Goal: Browse casually: Explore the website without a specific task or goal

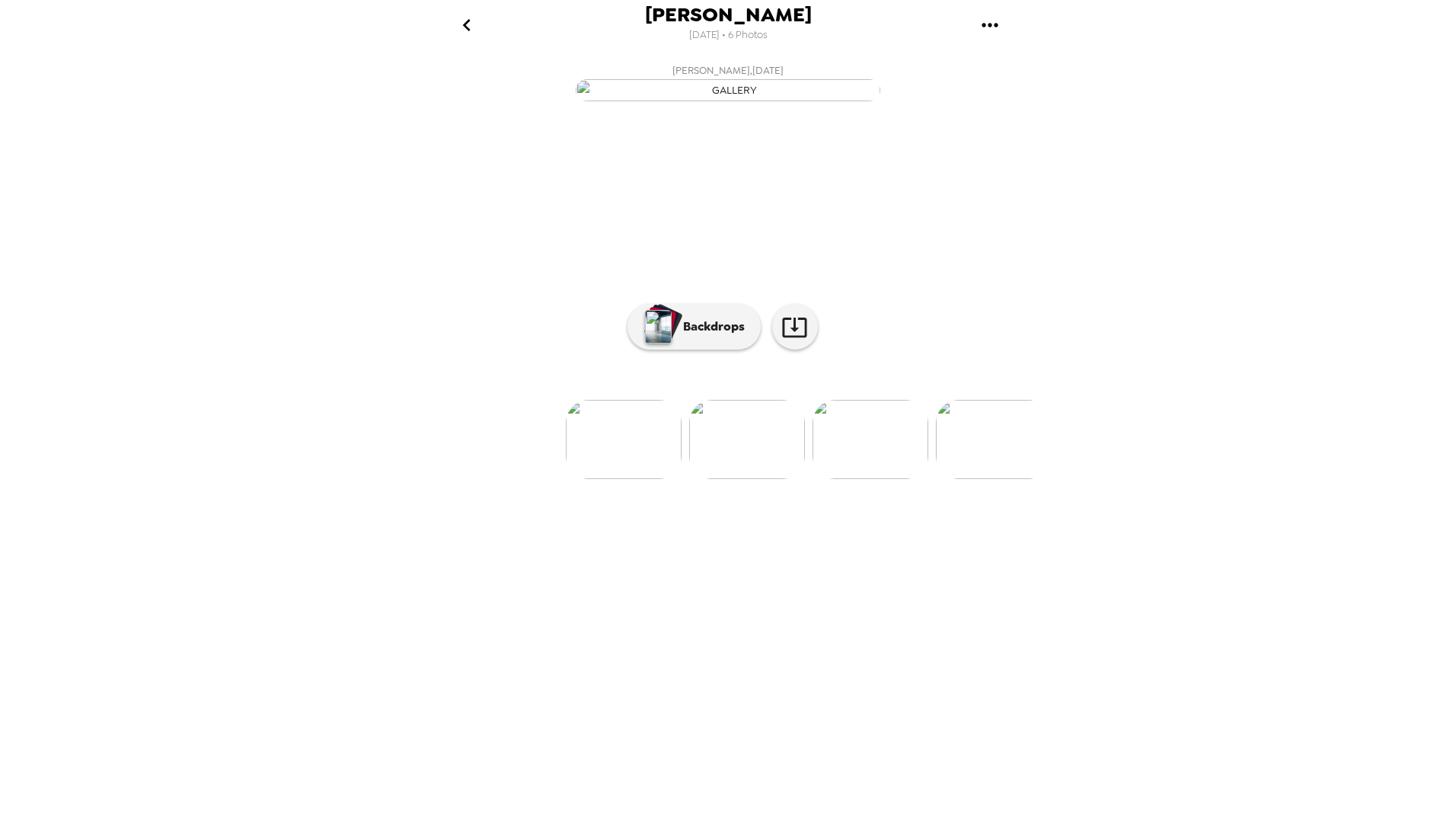
scroll to position [0, 122]
click at [577, 479] on img at bounding box center [606, 439] width 116 height 79
click at [696, 336] on p "Backdrops" at bounding box center [710, 327] width 69 height 18
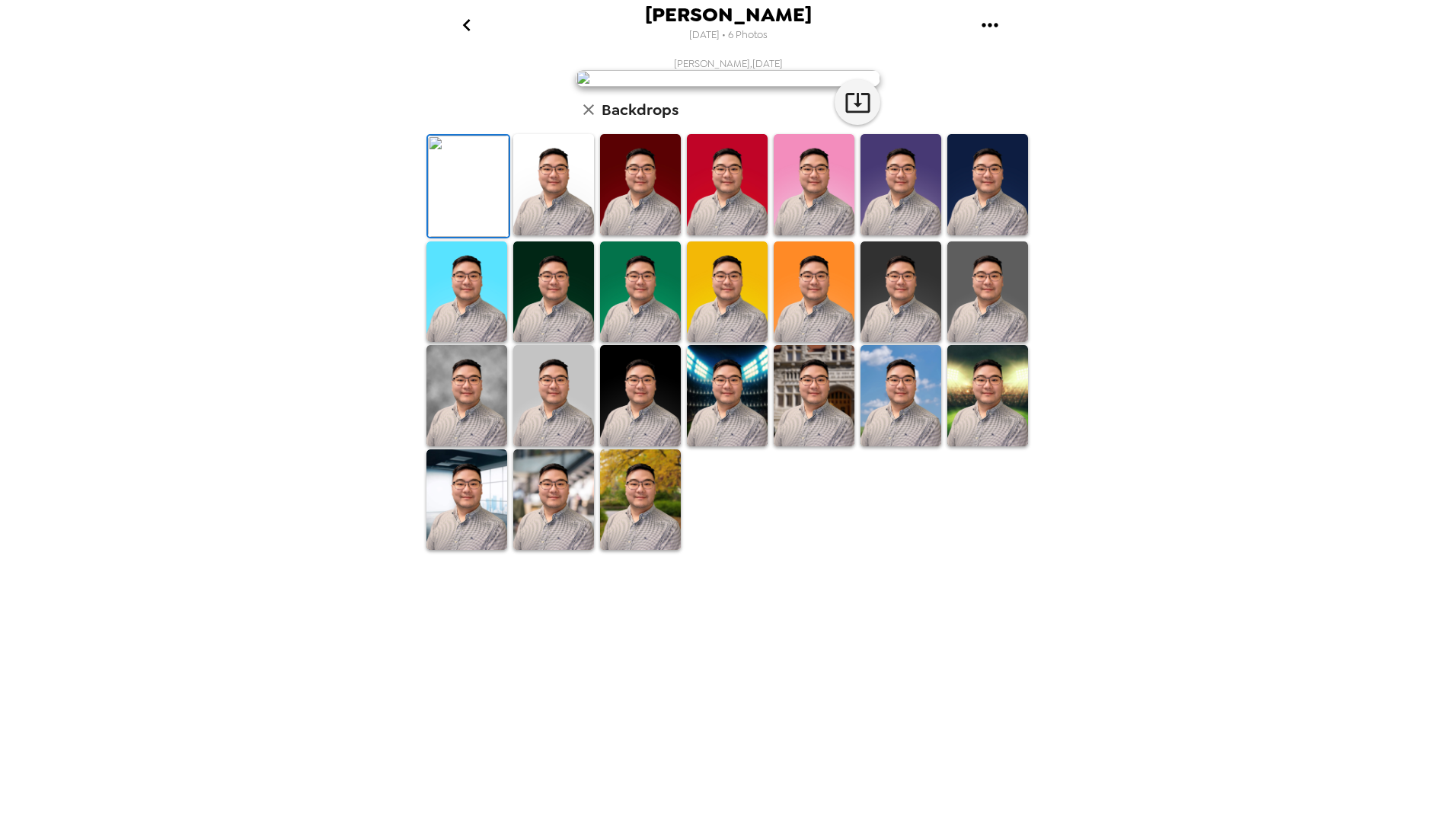
scroll to position [97, 0]
click at [644, 550] on img at bounding box center [640, 500] width 81 height 101
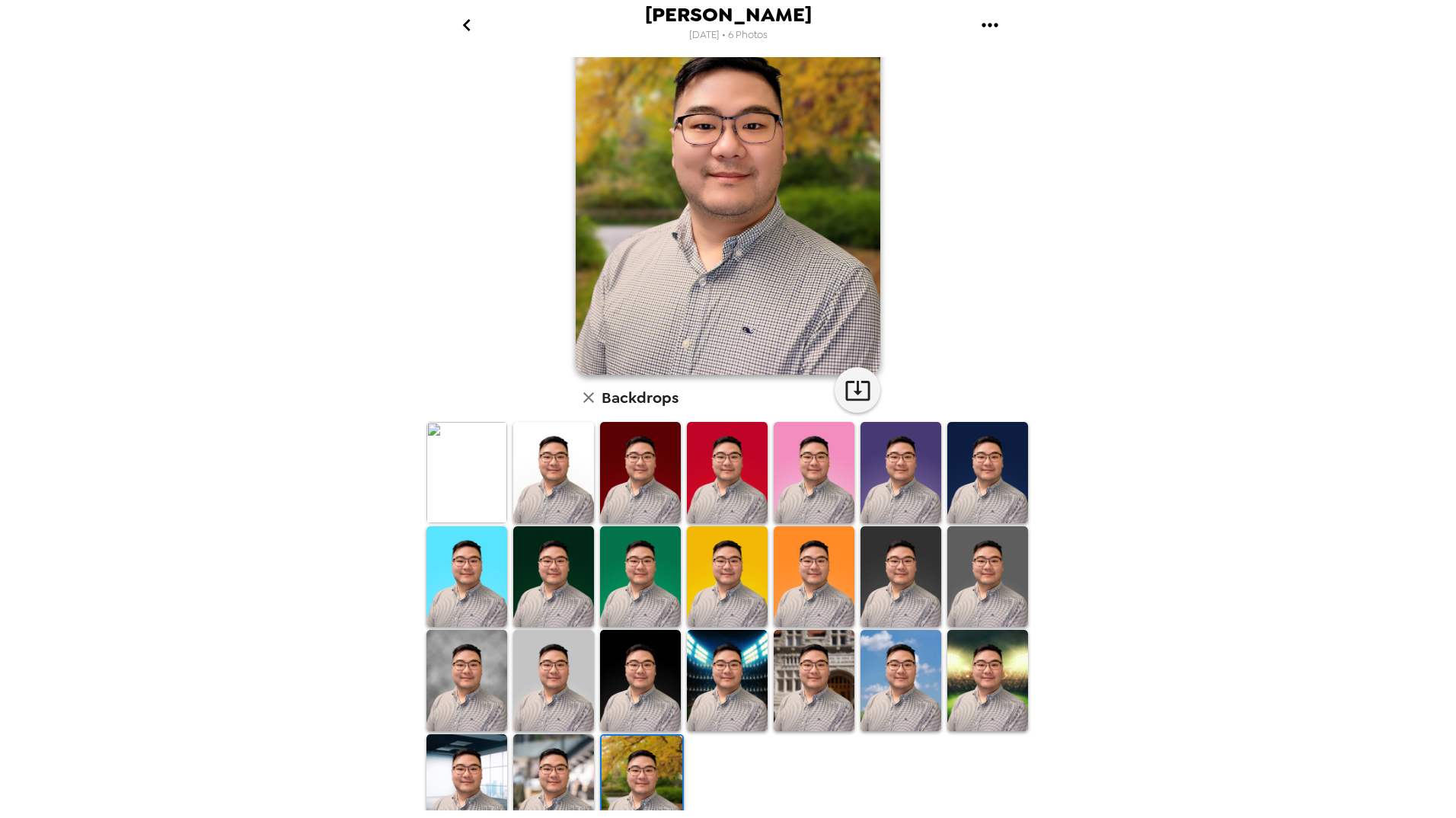
scroll to position [78, 0]
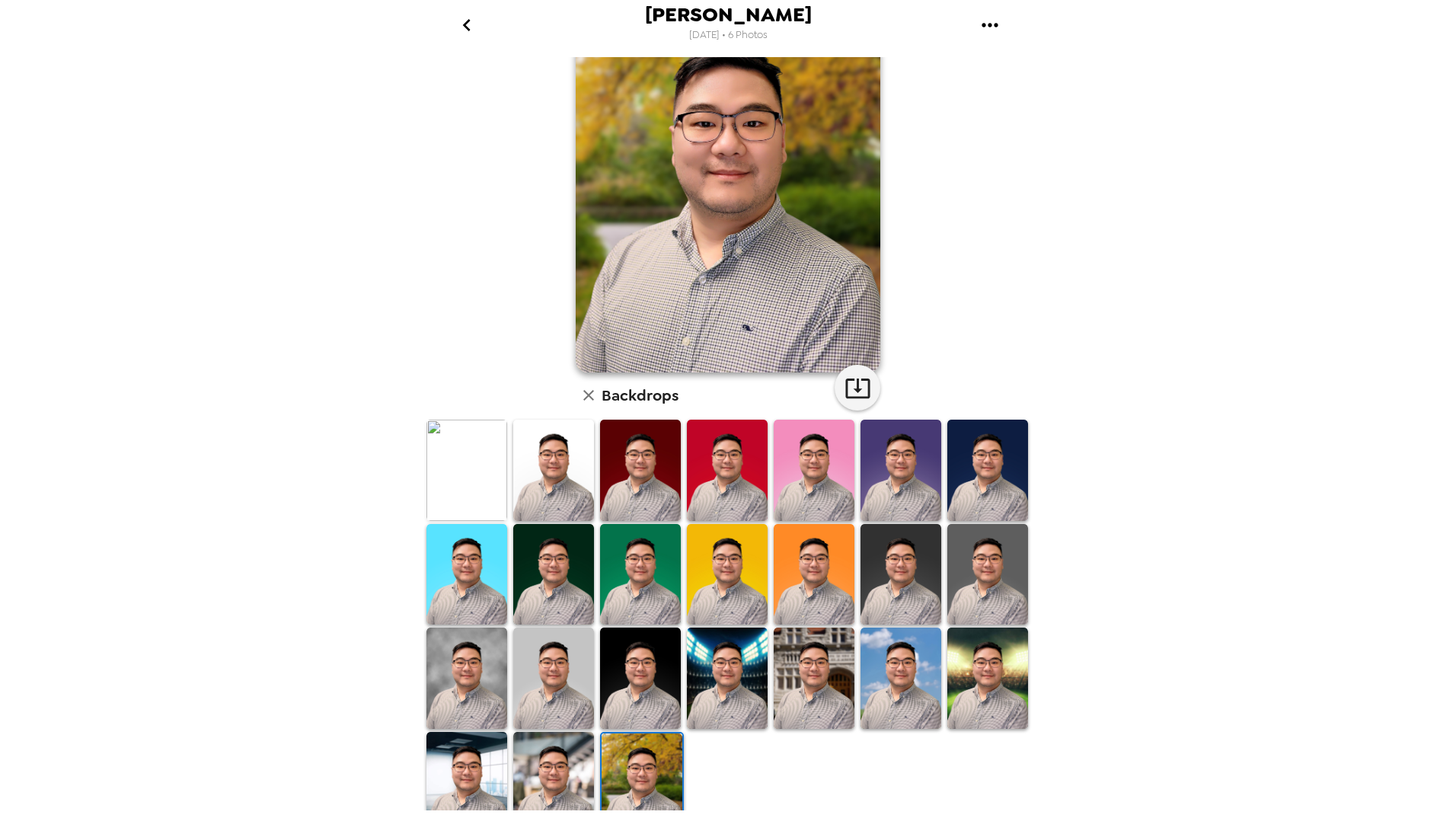
click at [554, 762] on img at bounding box center [553, 782] width 81 height 101
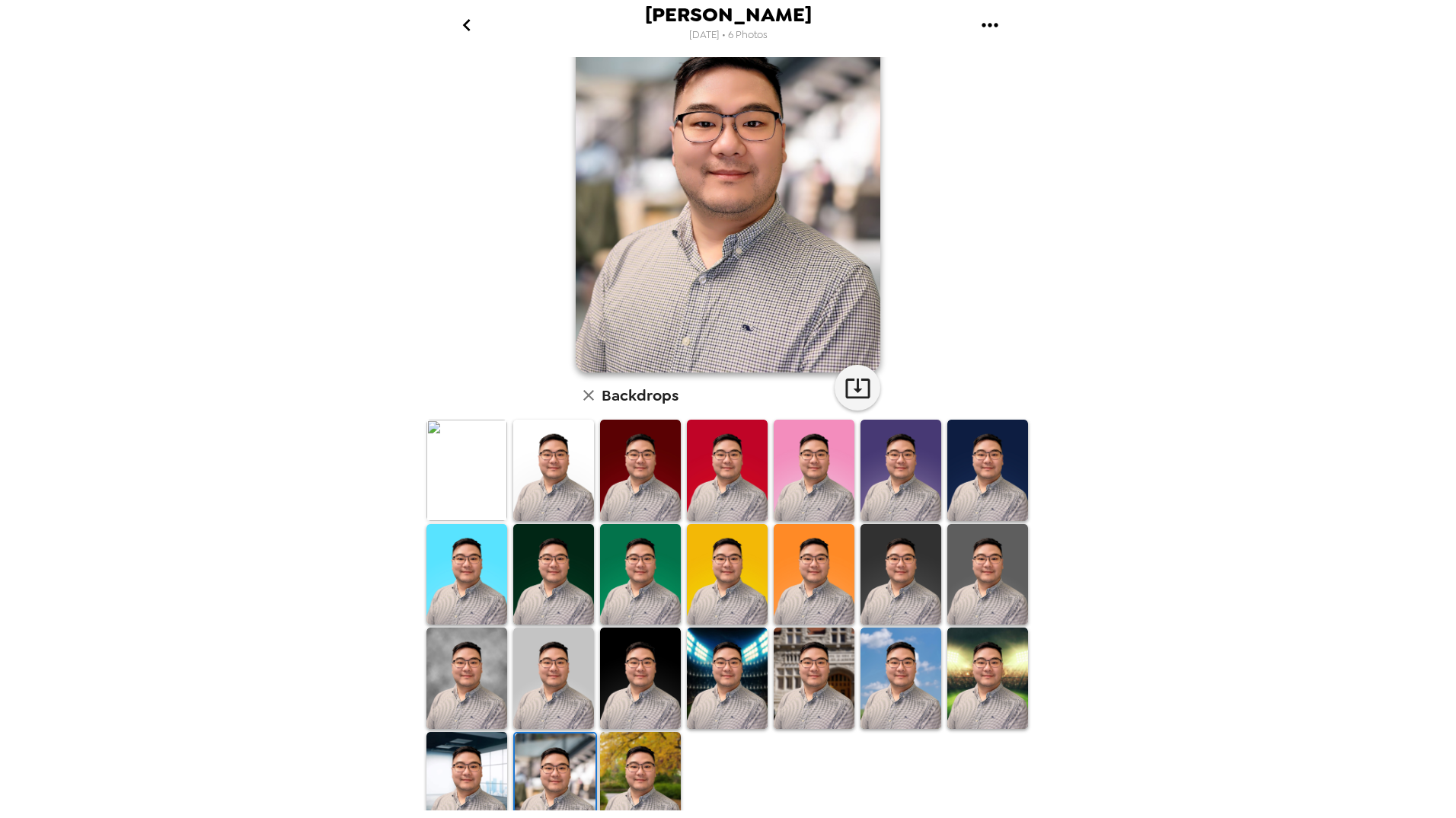
click at [460, 757] on img at bounding box center [466, 782] width 81 height 101
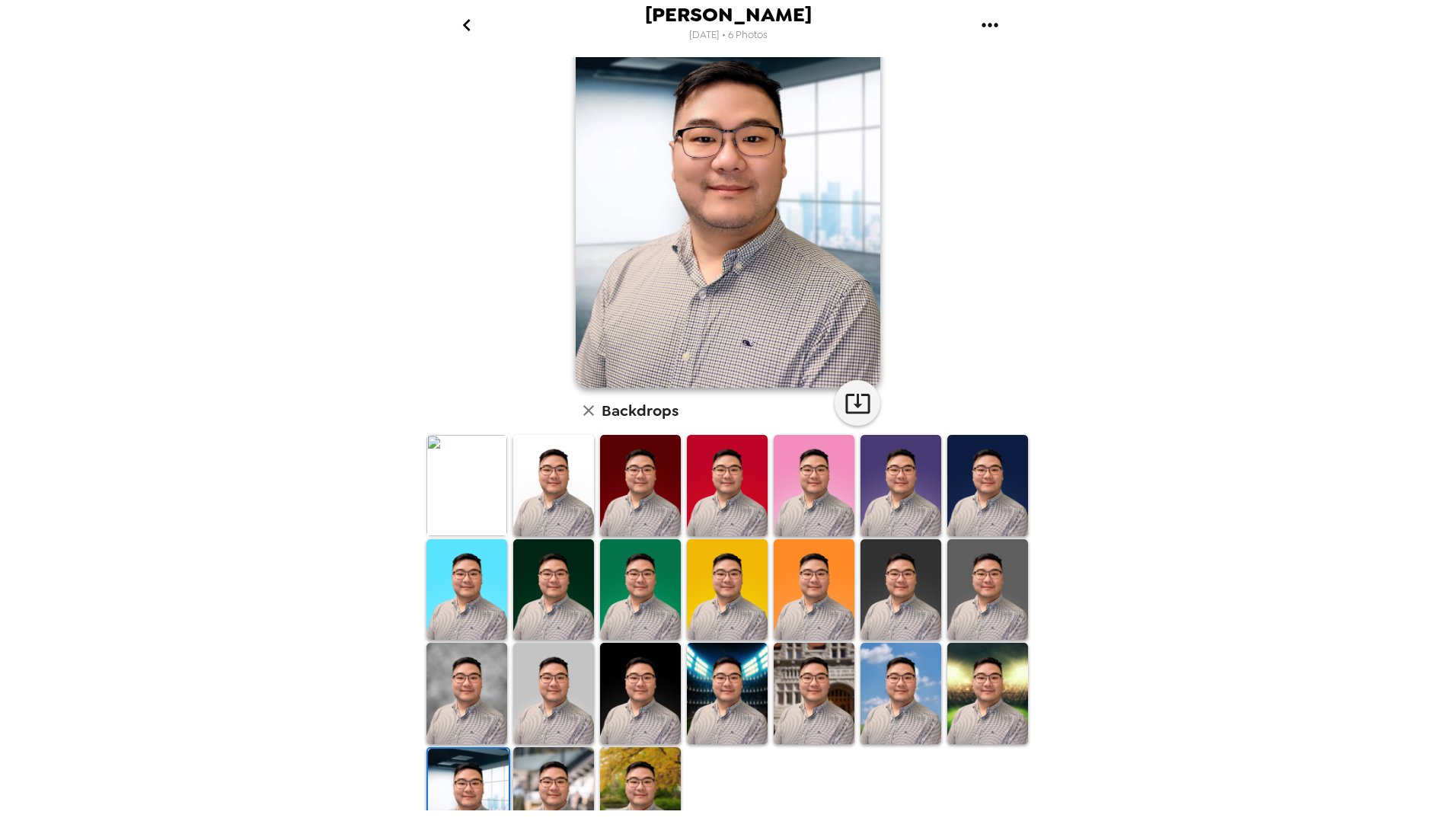
scroll to position [62, 0]
click at [965, 683] on img at bounding box center [987, 694] width 81 height 101
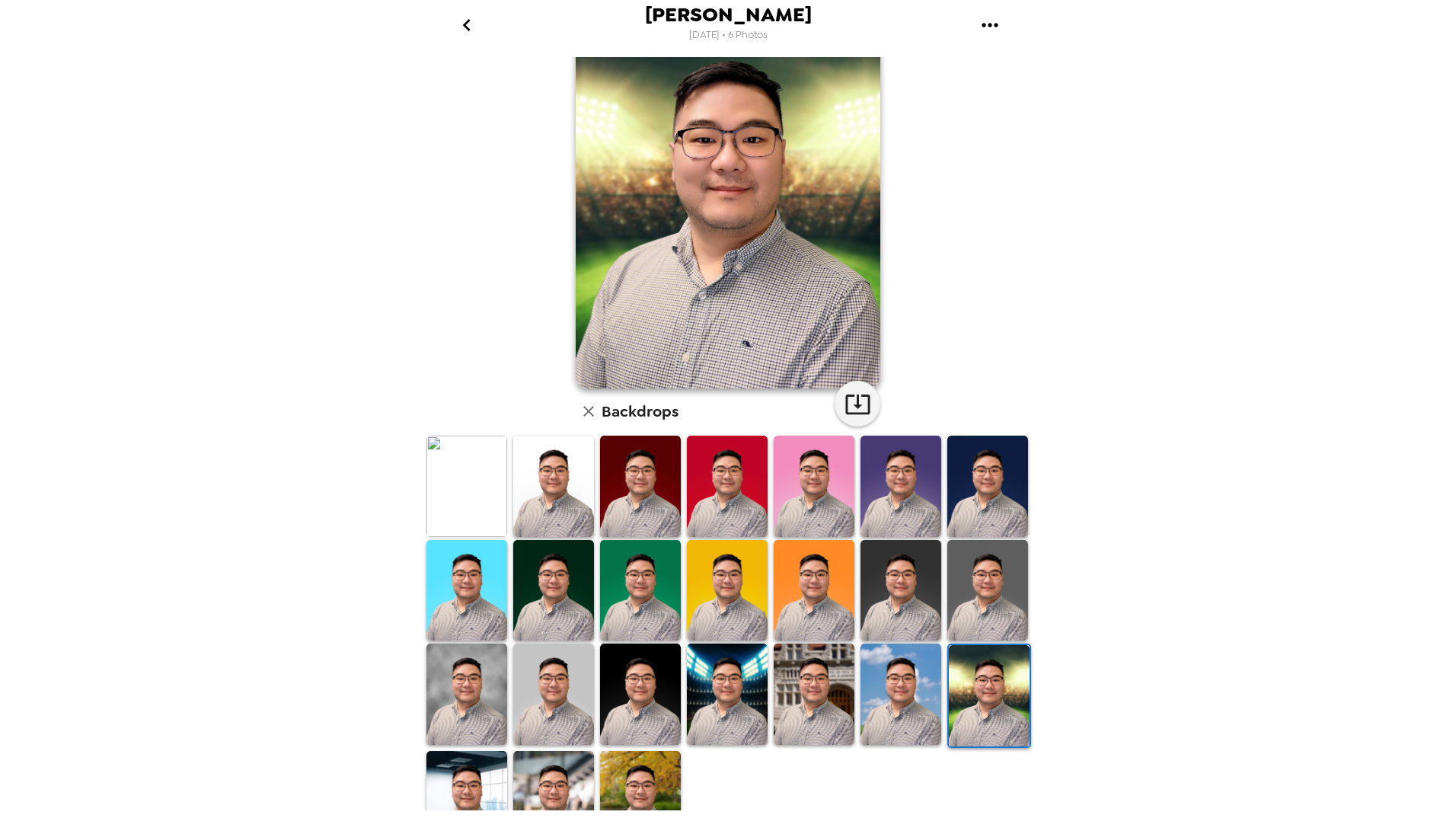
click at [881, 683] on img at bounding box center [900, 694] width 81 height 101
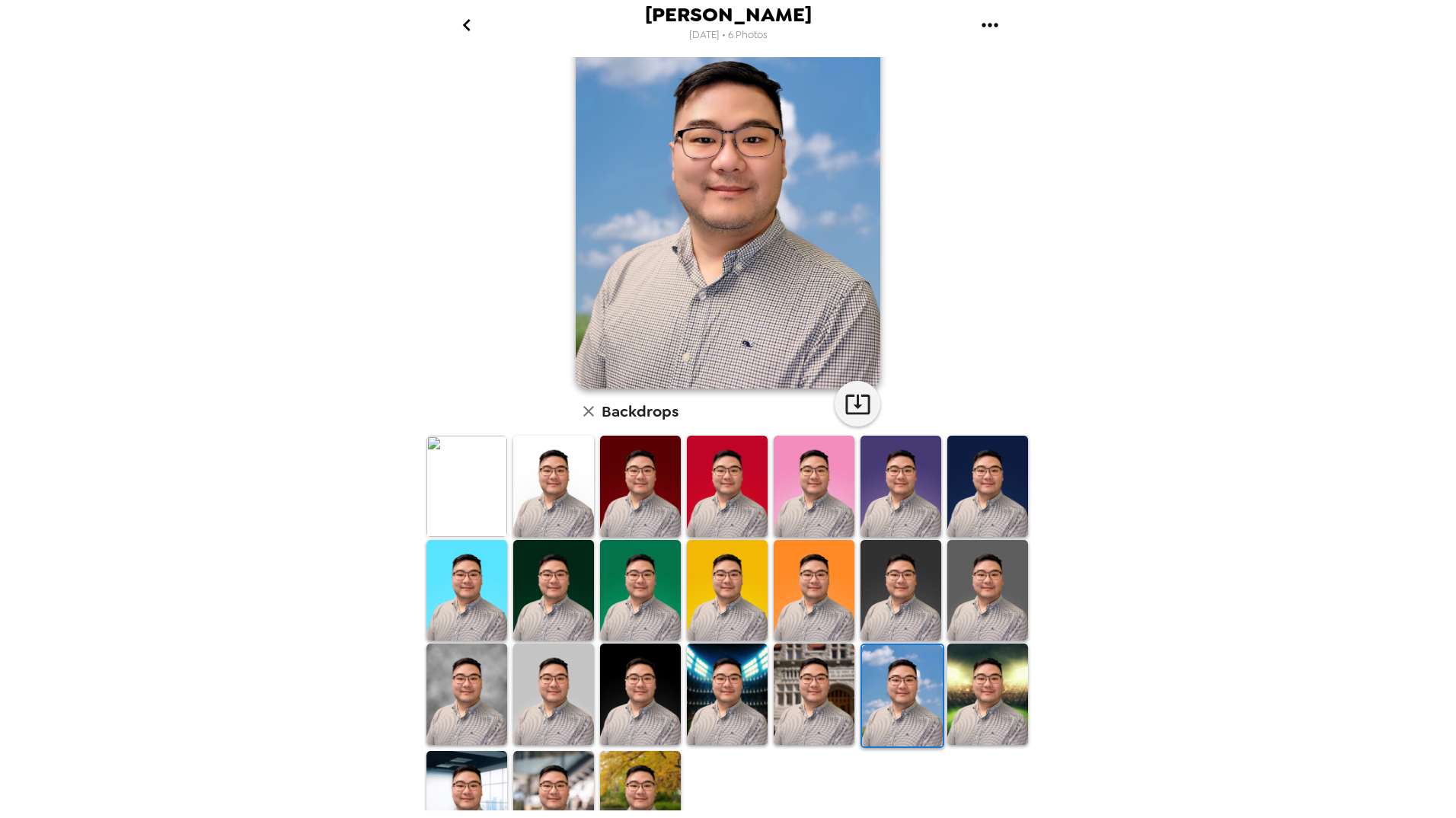
click at [801, 697] on img at bounding box center [814, 694] width 81 height 101
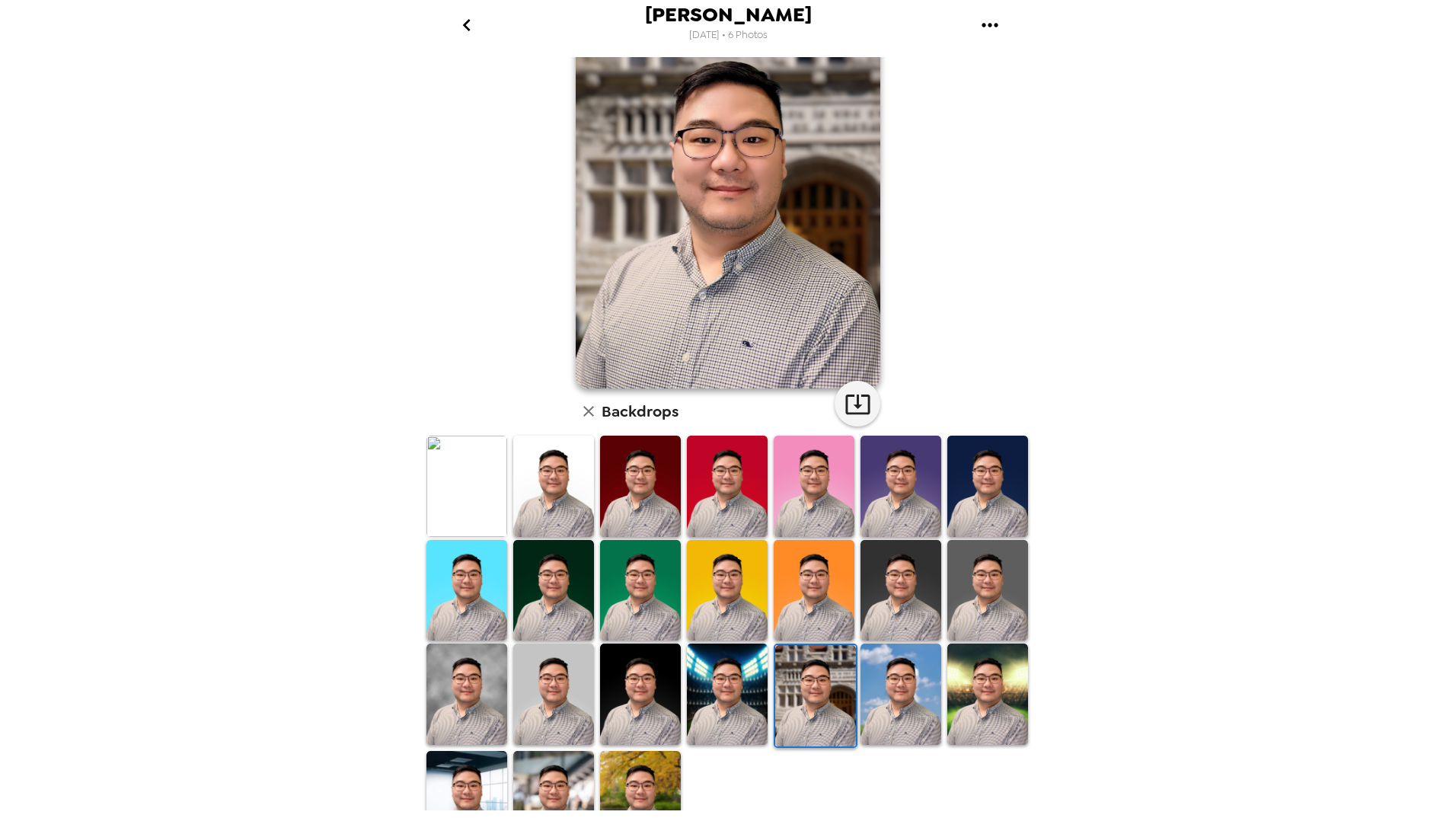
click at [698, 692] on img at bounding box center [727, 694] width 81 height 101
